Goal: Use online tool/utility: Utilize a website feature to perform a specific function

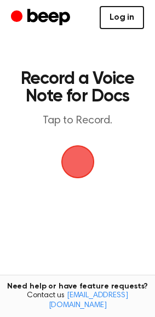
click at [131, 7] on link "Log in" at bounding box center [122, 17] width 44 height 23
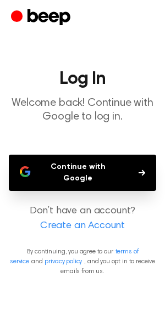
click at [99, 162] on button "Continue with Google" at bounding box center [82, 173] width 147 height 36
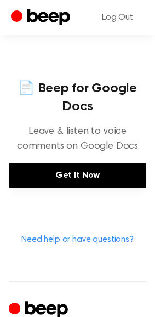
scroll to position [487, 0]
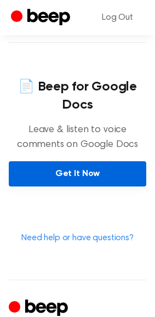
click at [88, 169] on link "Get It Now" at bounding box center [78, 173] width 138 height 25
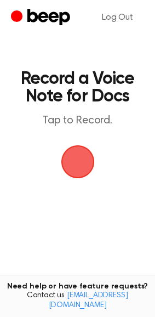
click at [69, 165] on span "button" at bounding box center [77, 161] width 37 height 37
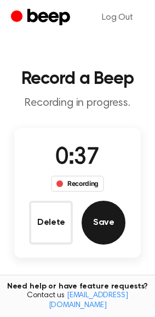
click at [105, 231] on button "Save" at bounding box center [104, 223] width 44 height 44
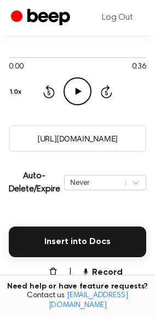
scroll to position [122, 0]
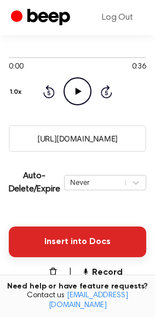
click at [89, 246] on button "Insert into Docs" at bounding box center [78, 242] width 138 height 31
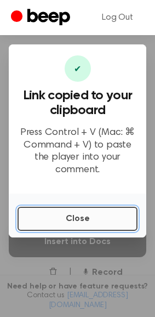
click at [58, 223] on button "Close" at bounding box center [78, 219] width 120 height 24
